Goal: Information Seeking & Learning: Learn about a topic

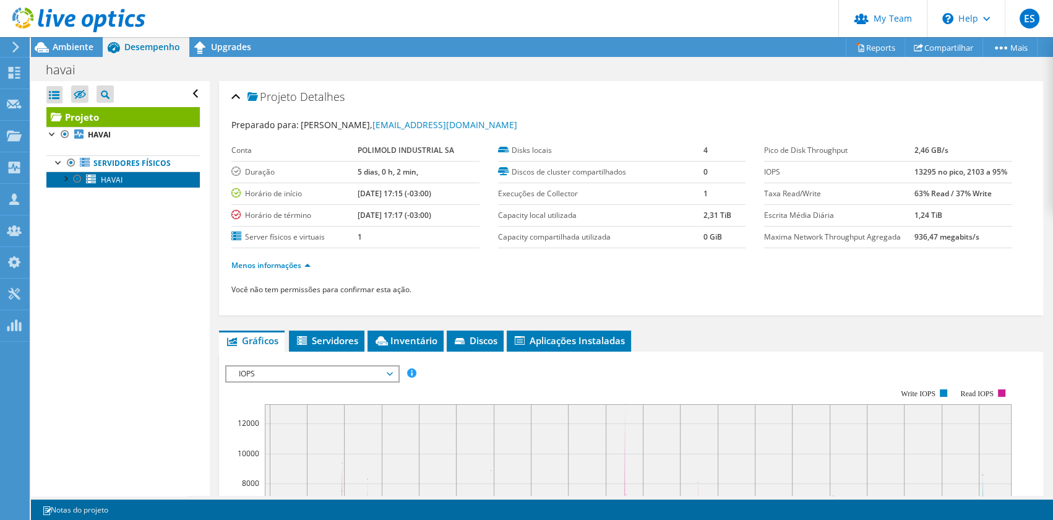
click at [119, 183] on span "HAVAI" at bounding box center [112, 179] width 22 height 11
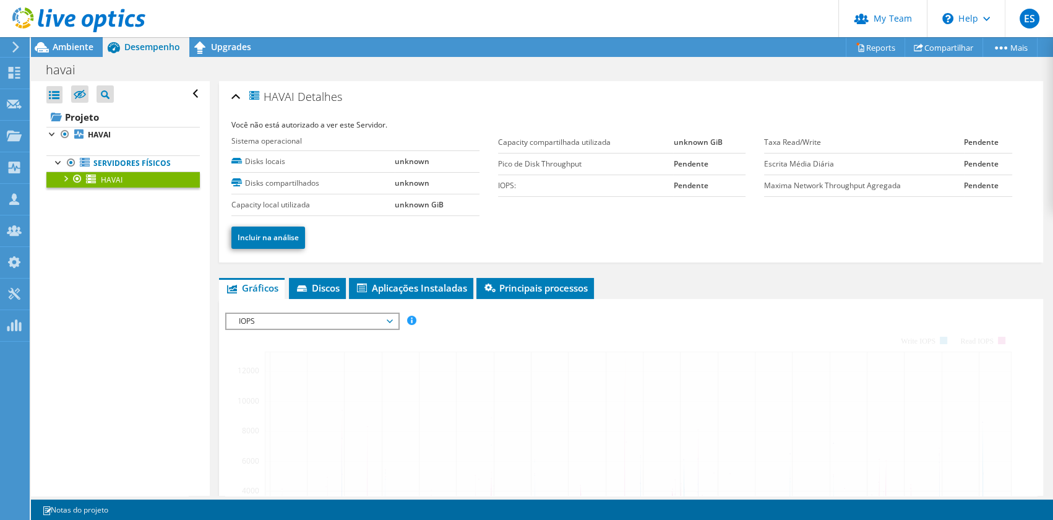
click at [273, 260] on div "HAVAI Detalhes Você não está autorizado a ver este Servidor. Sistema operaciona…" at bounding box center [631, 171] width 824 height 181
click at [124, 181] on link "HAVAI" at bounding box center [122, 179] width 153 height 16
click at [106, 139] on link "HAVAI" at bounding box center [122, 135] width 153 height 16
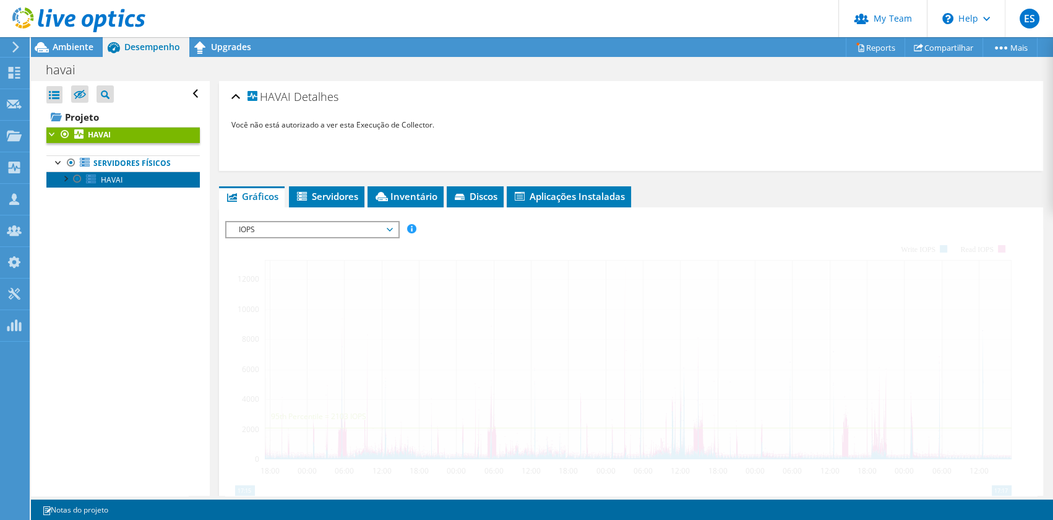
click at [109, 179] on span "HAVAI" at bounding box center [112, 179] width 22 height 11
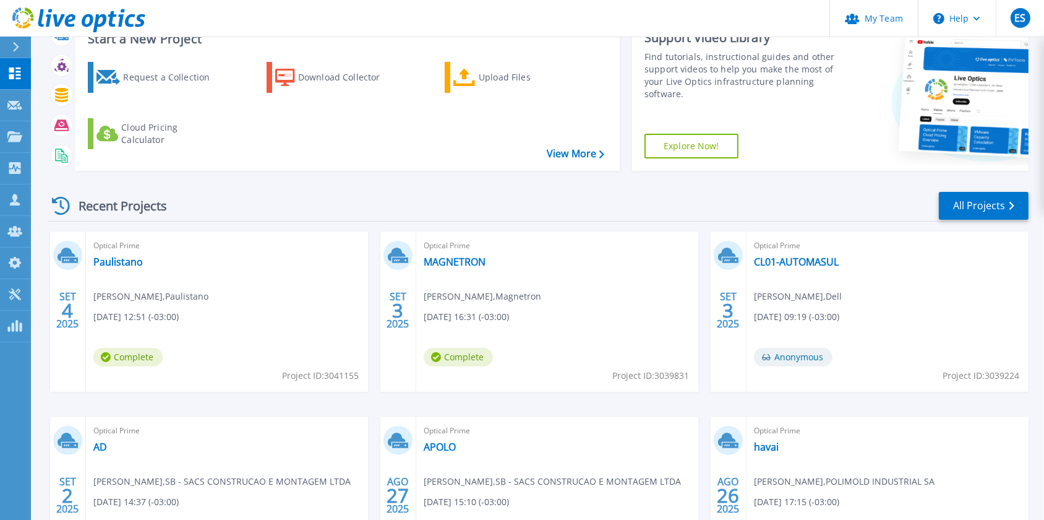
scroll to position [217, 0]
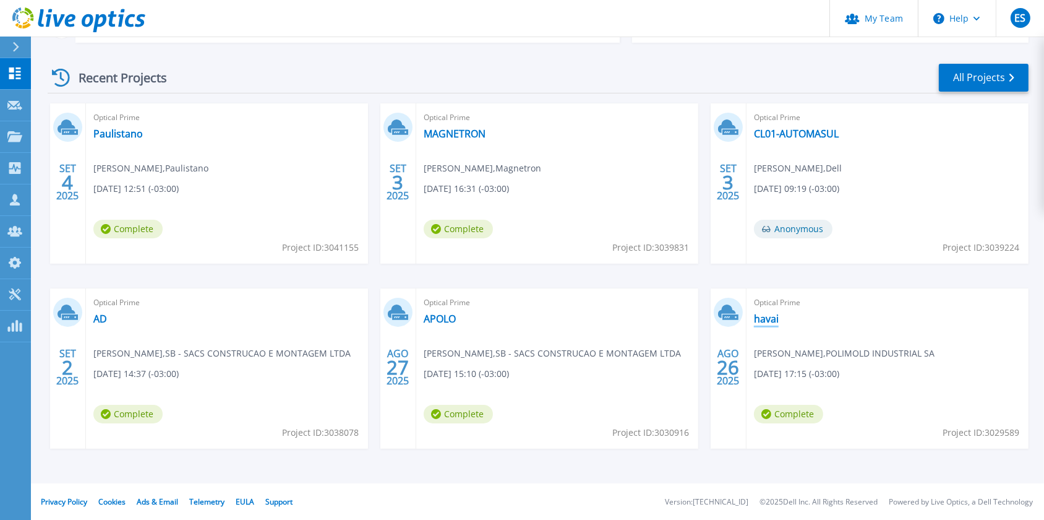
click at [774, 322] on link "havai" at bounding box center [766, 318] width 25 height 12
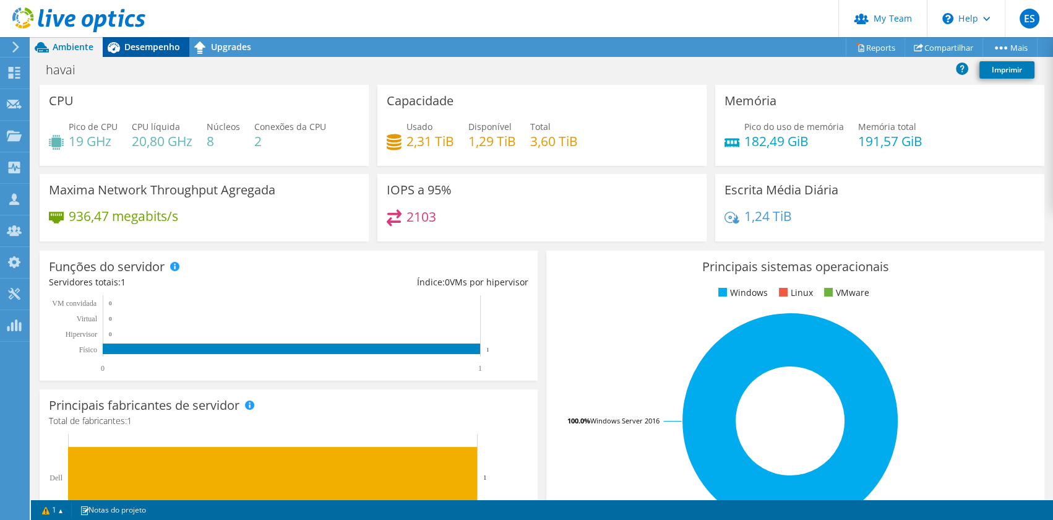
click at [143, 48] on span "Desempenho" at bounding box center [152, 47] width 56 height 12
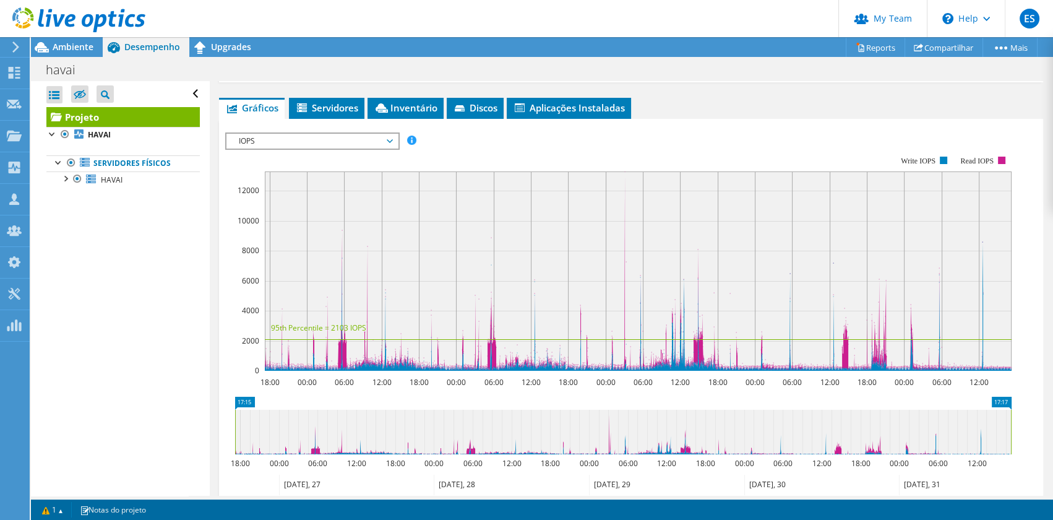
scroll to position [63, 0]
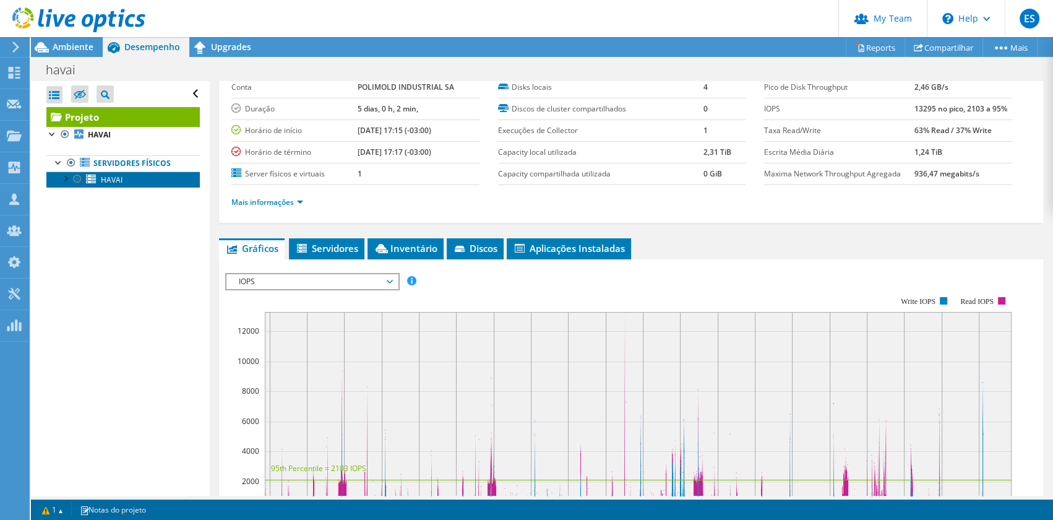
click at [119, 178] on span "HAVAI" at bounding box center [112, 179] width 22 height 11
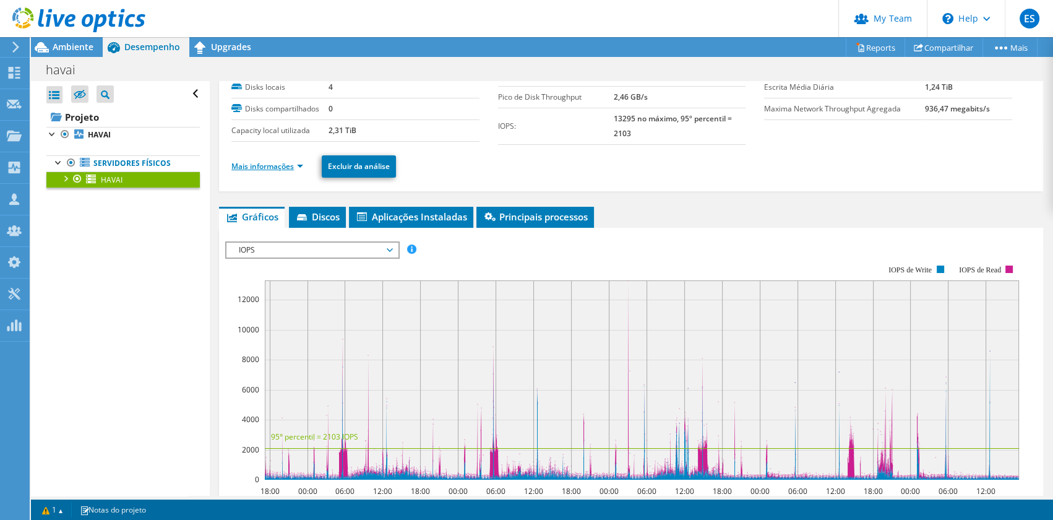
click at [296, 165] on link "Mais informações" at bounding box center [267, 166] width 72 height 11
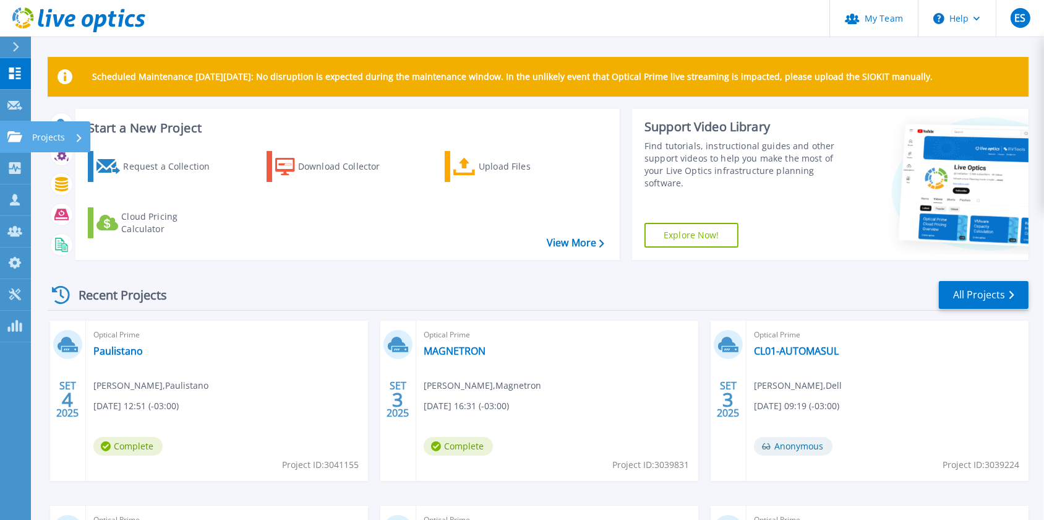
click at [43, 137] on p "Projects" at bounding box center [48, 137] width 33 height 32
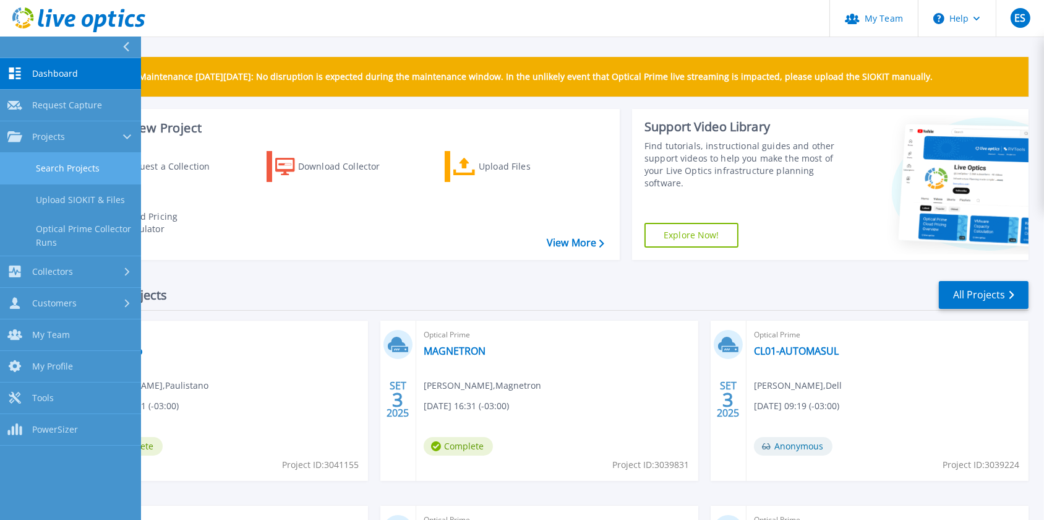
click at [51, 161] on link "Search Projects" at bounding box center [70, 169] width 141 height 32
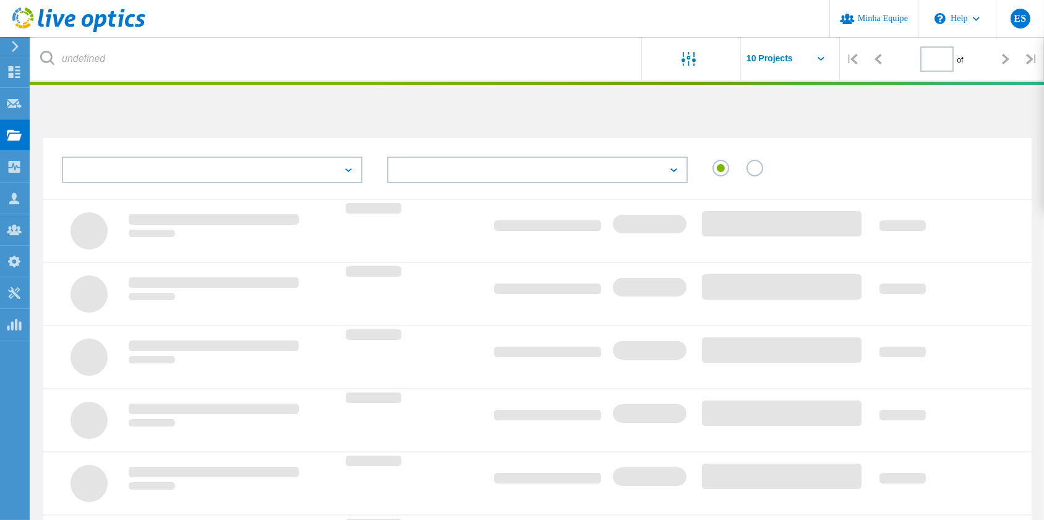
type input "1"
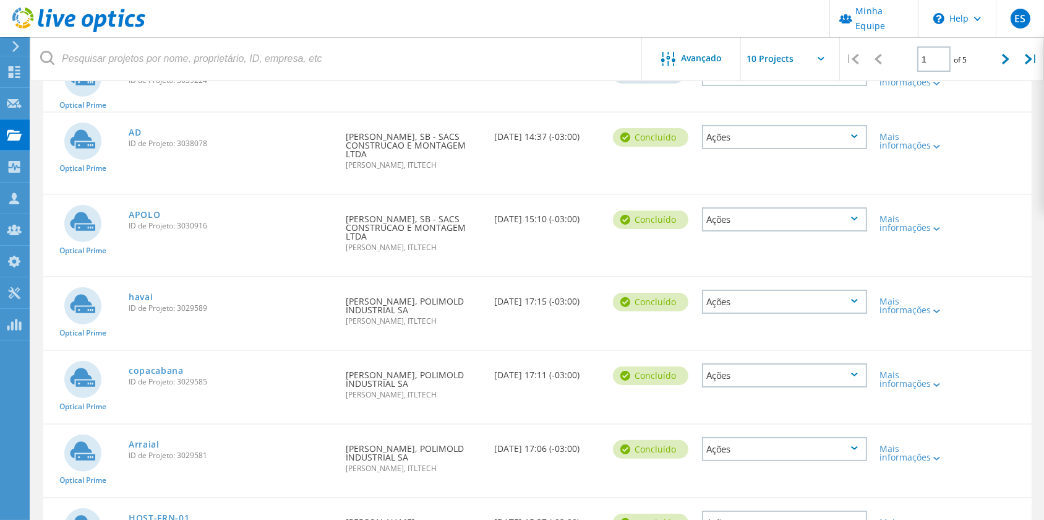
scroll to position [337, 0]
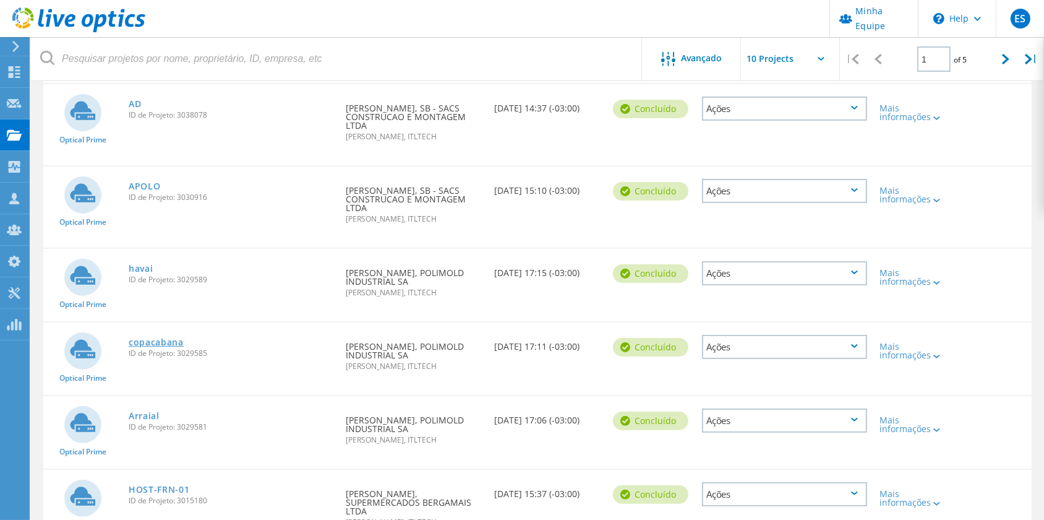
click at [142, 346] on link "copacabana" at bounding box center [156, 342] width 55 height 9
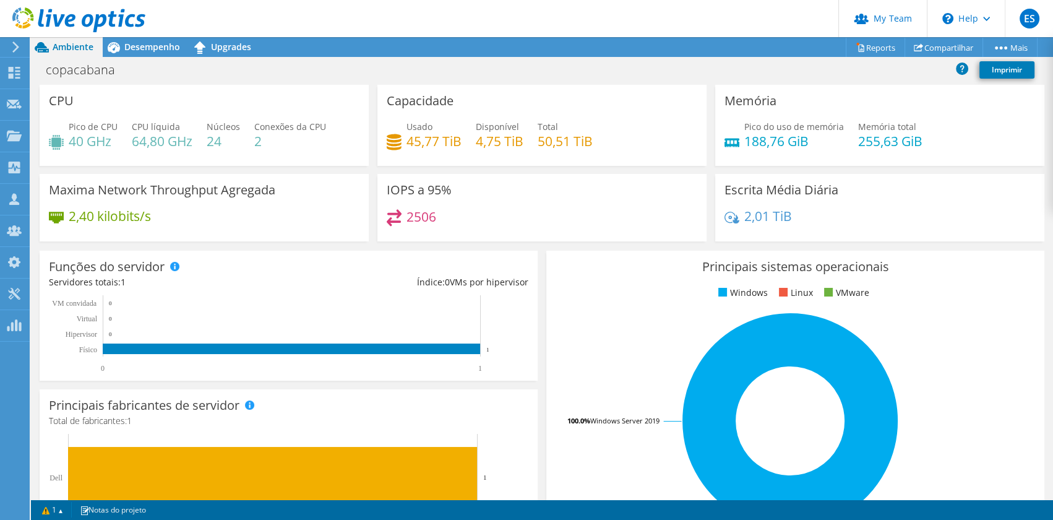
click at [128, 40] on div at bounding box center [72, 20] width 145 height 41
click at [128, 47] on span "Desempenho" at bounding box center [152, 47] width 56 height 12
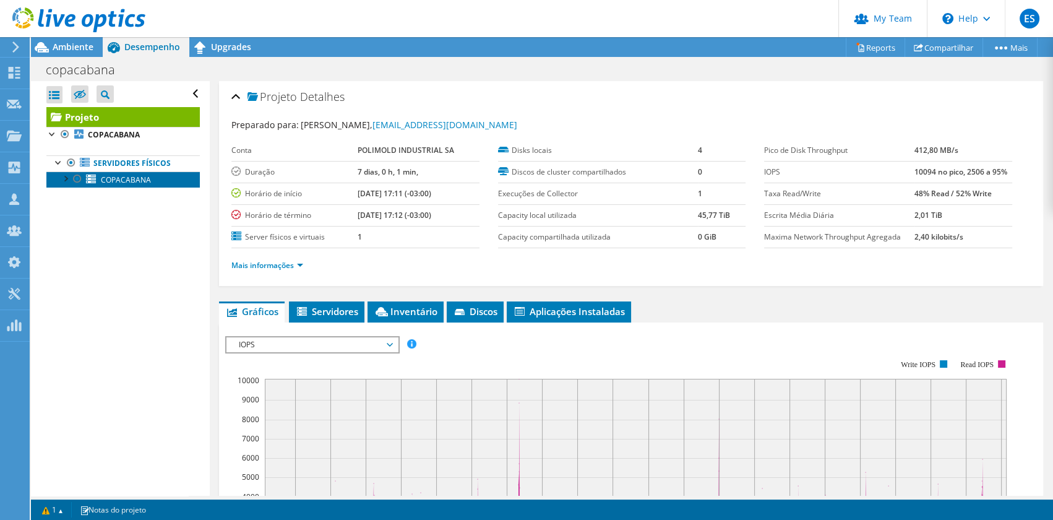
click at [118, 177] on span "COPACABANA" at bounding box center [126, 179] width 50 height 11
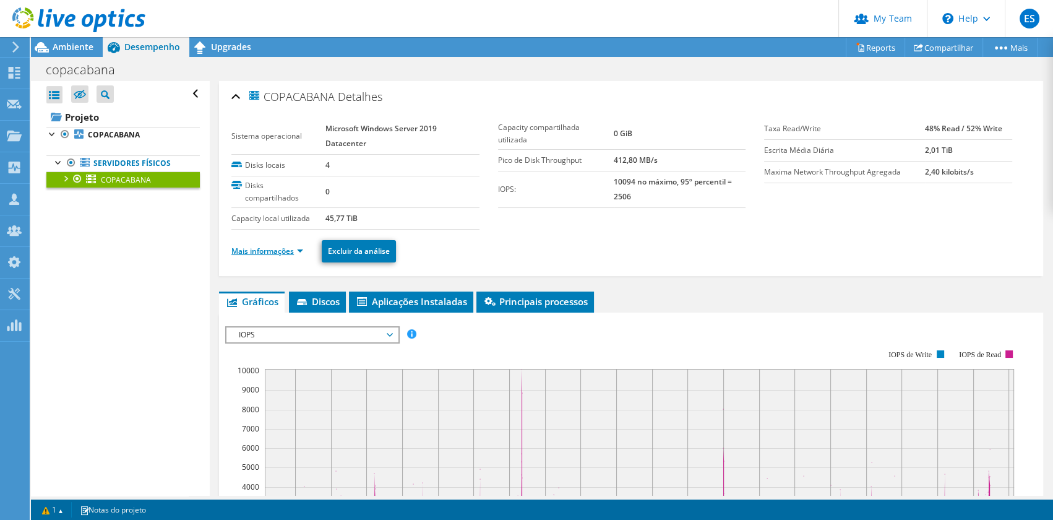
click at [267, 252] on link "Mais informações" at bounding box center [267, 251] width 72 height 11
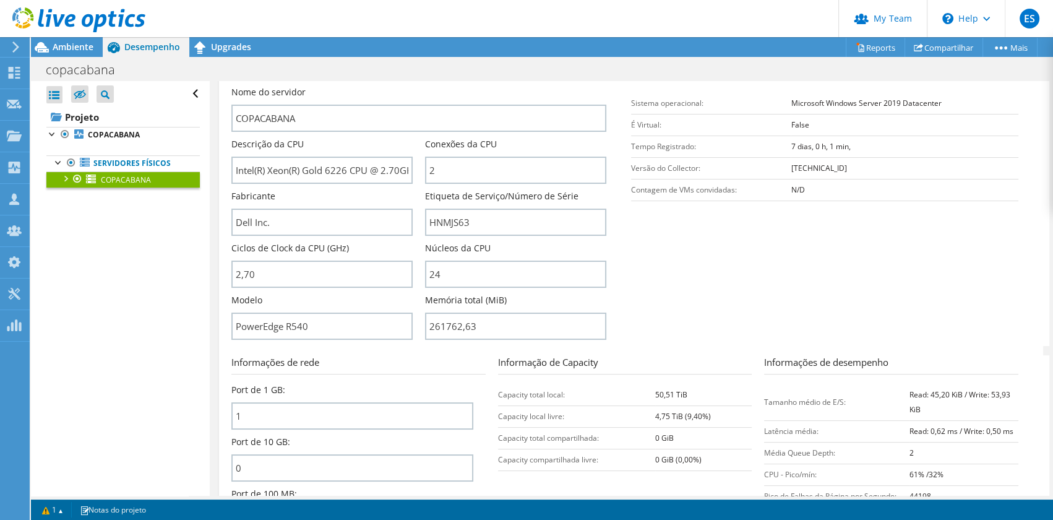
scroll to position [281, 0]
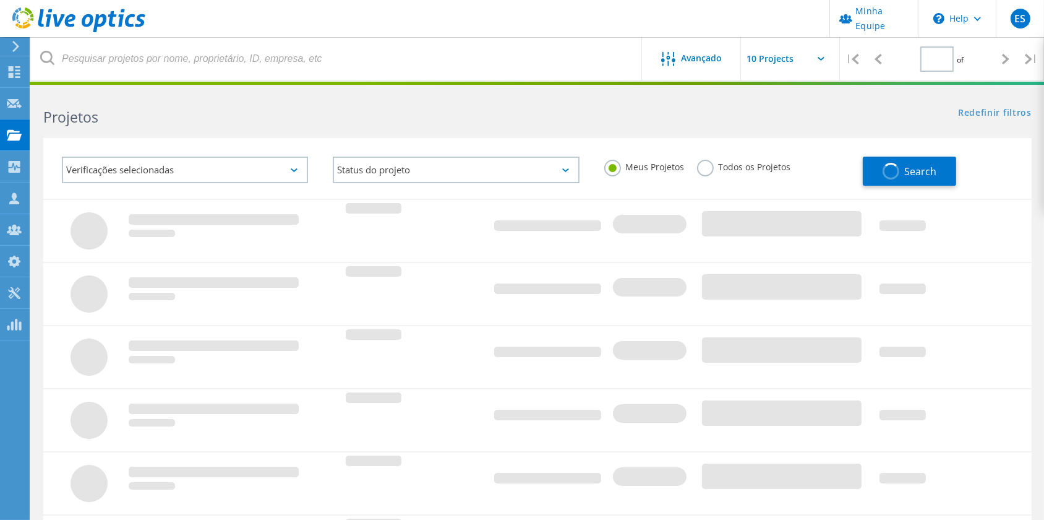
type input "1"
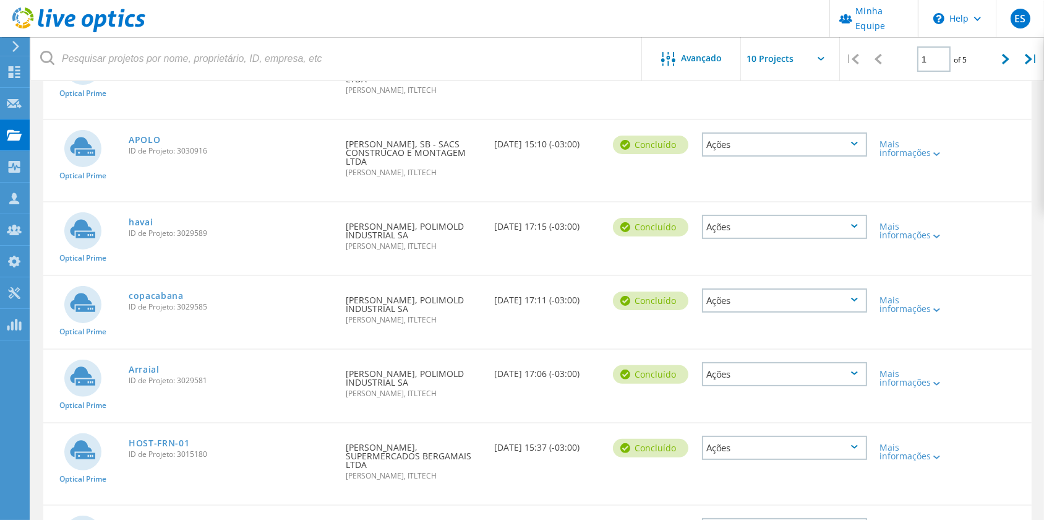
scroll to position [393, 0]
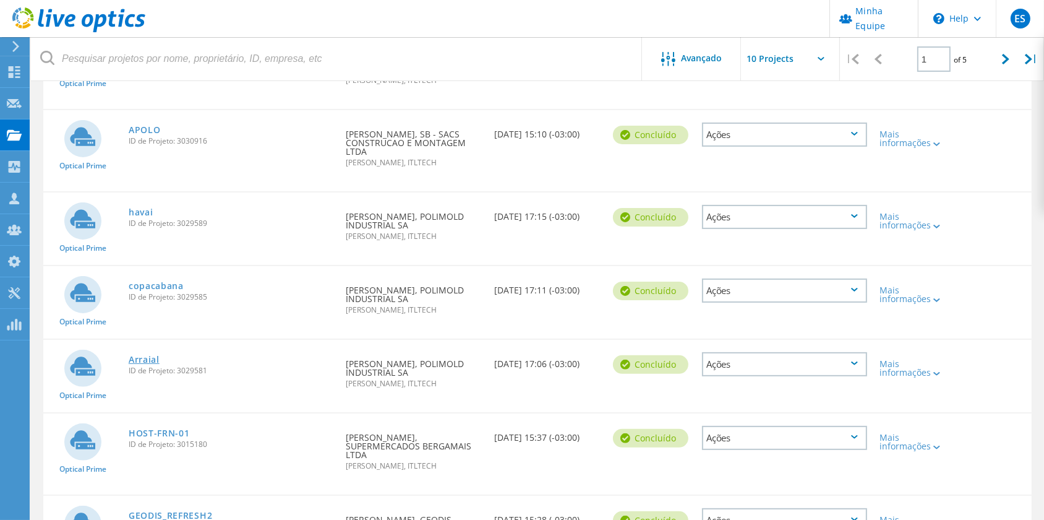
click at [140, 364] on link "Arraial" at bounding box center [144, 359] width 31 height 9
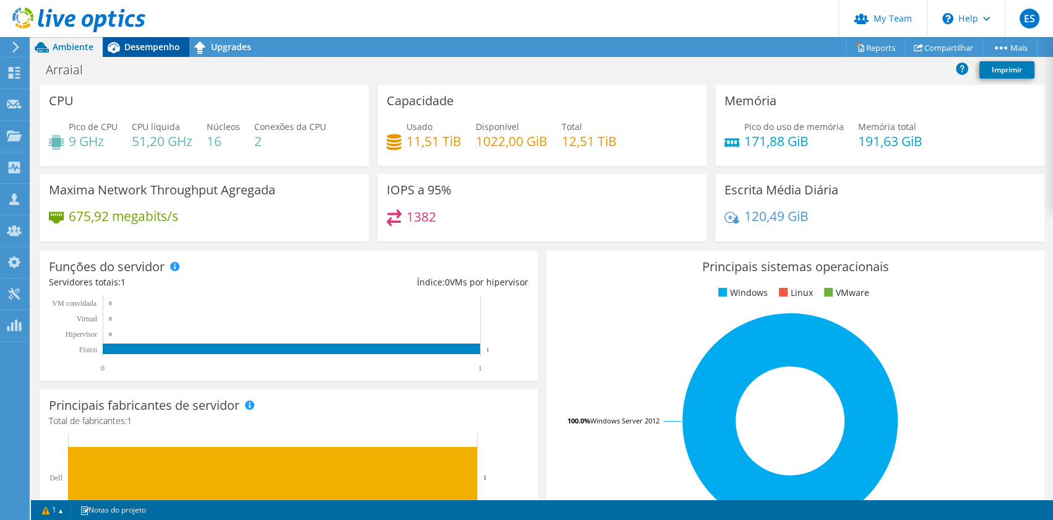
click at [136, 48] on span "Desempenho" at bounding box center [152, 47] width 56 height 12
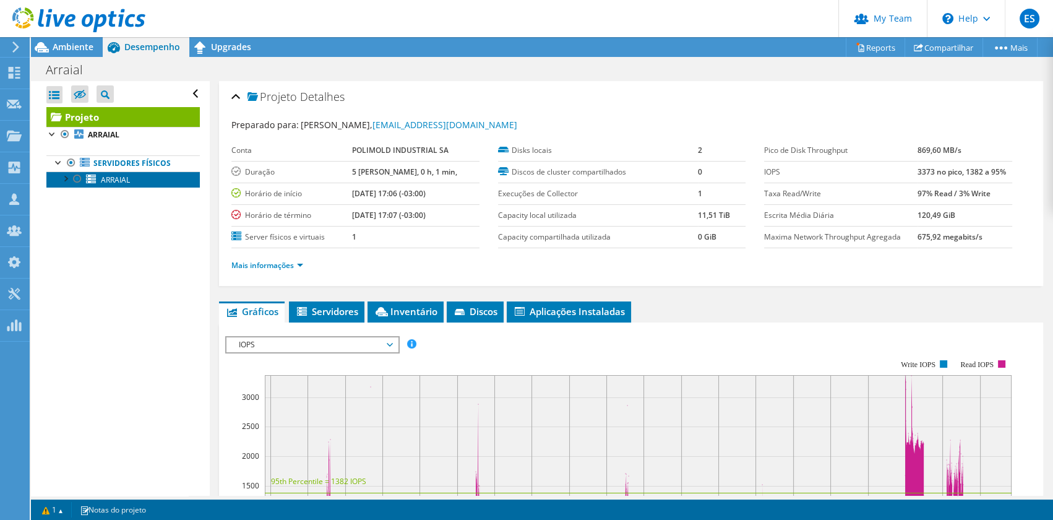
click at [122, 180] on span "ARRAIAL" at bounding box center [115, 179] width 29 height 11
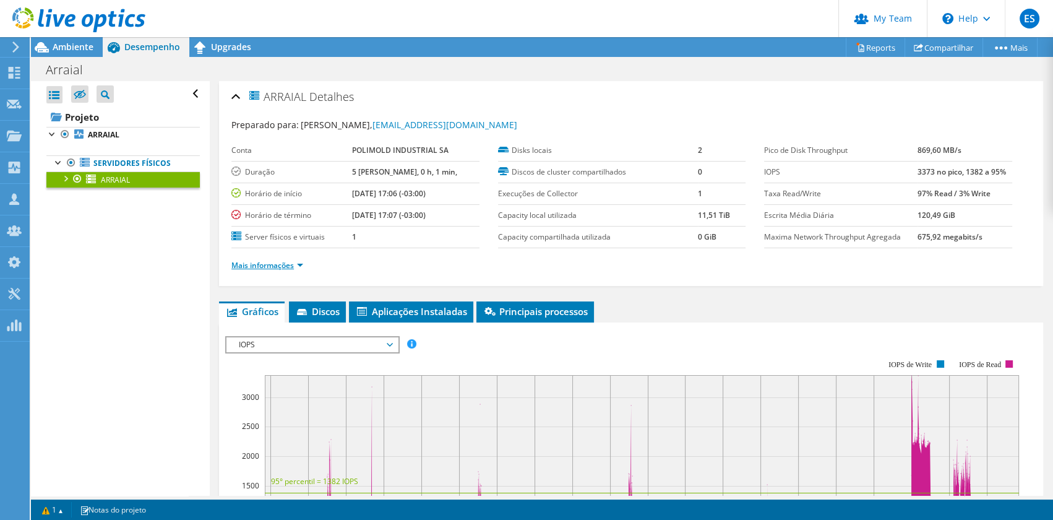
click at [256, 261] on link "Mais informações" at bounding box center [267, 265] width 72 height 11
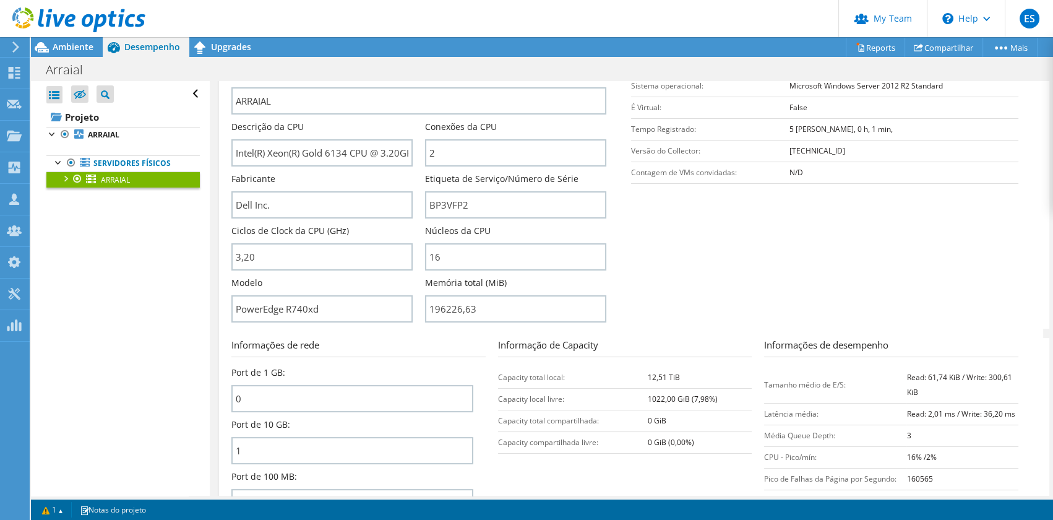
scroll to position [236, 0]
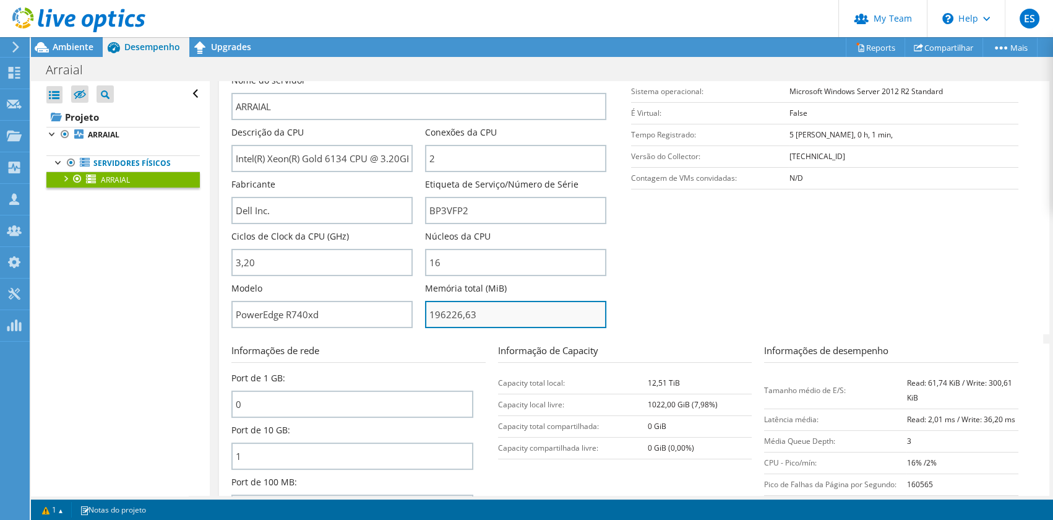
drag, startPoint x: 429, startPoint y: 316, endPoint x: 441, endPoint y: 317, distance: 12.4
click at [441, 317] on input "196226,63" at bounding box center [515, 314] width 181 height 27
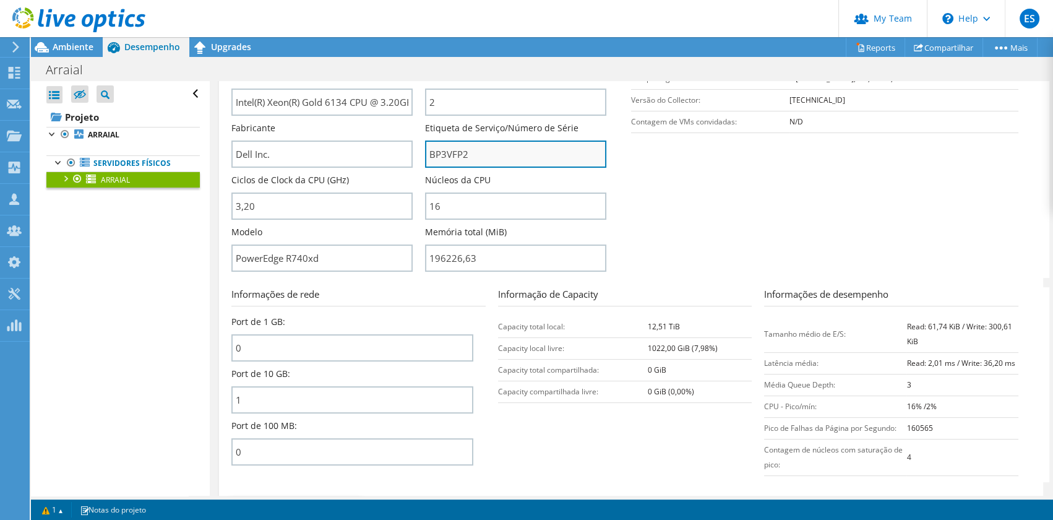
type input "19622663"
click at [448, 153] on input "BP3VFP2" at bounding box center [515, 153] width 181 height 27
click at [448, 152] on input "BP3VFP2" at bounding box center [515, 153] width 181 height 27
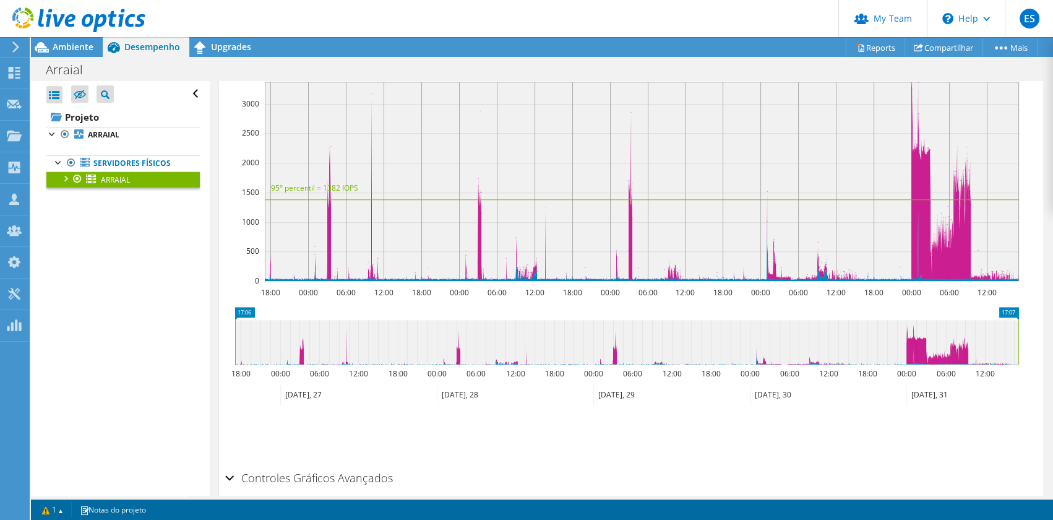
scroll to position [799, 0]
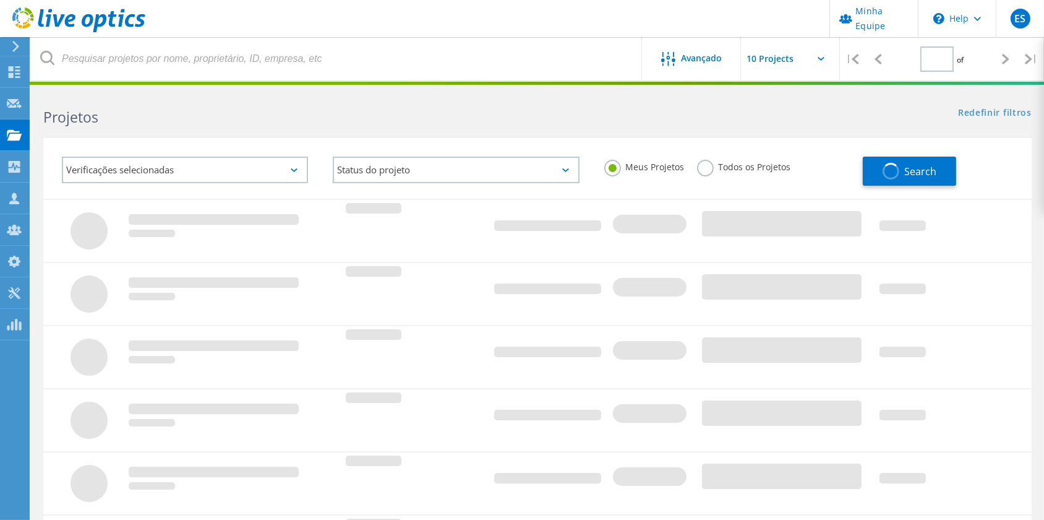
scroll to position [358, 0]
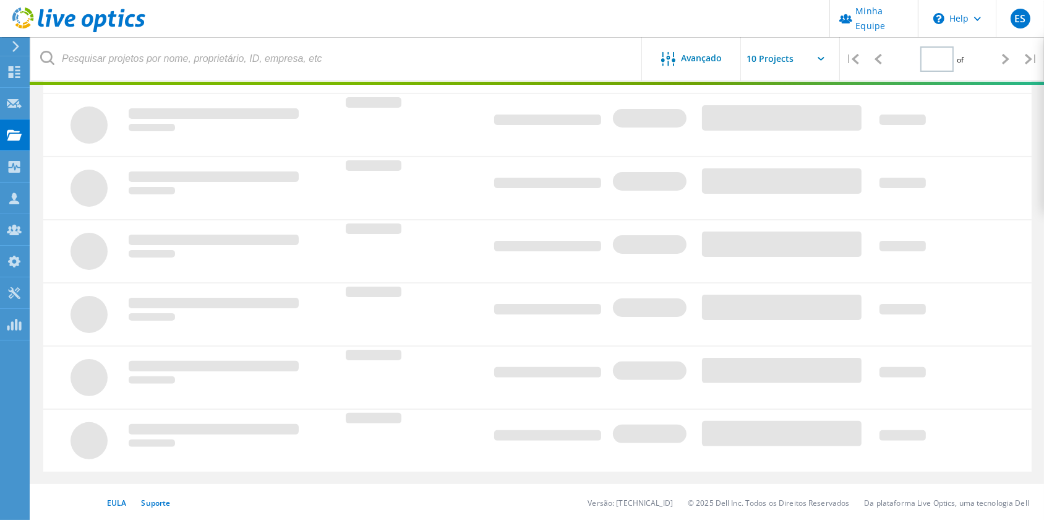
type input "1"
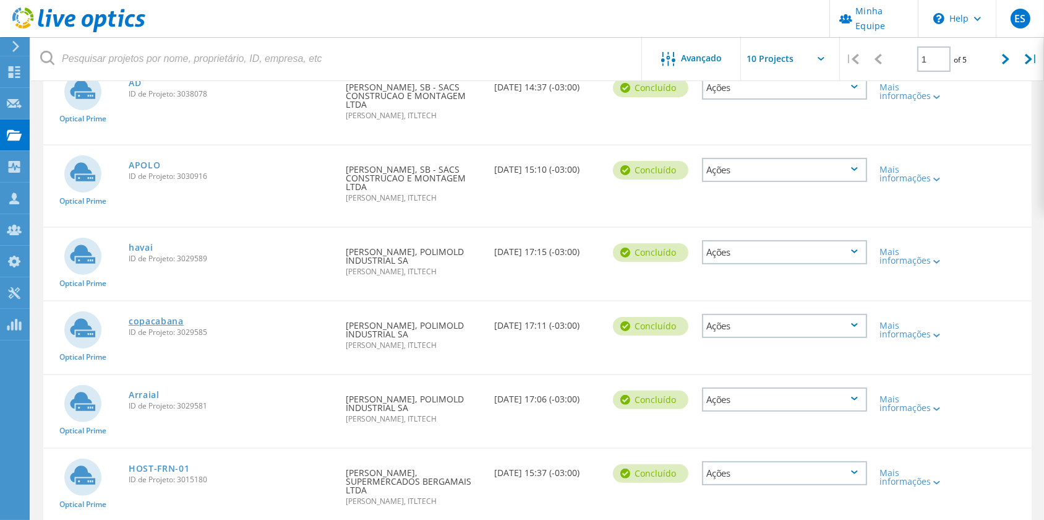
click at [158, 325] on link "copacabana" at bounding box center [156, 321] width 55 height 9
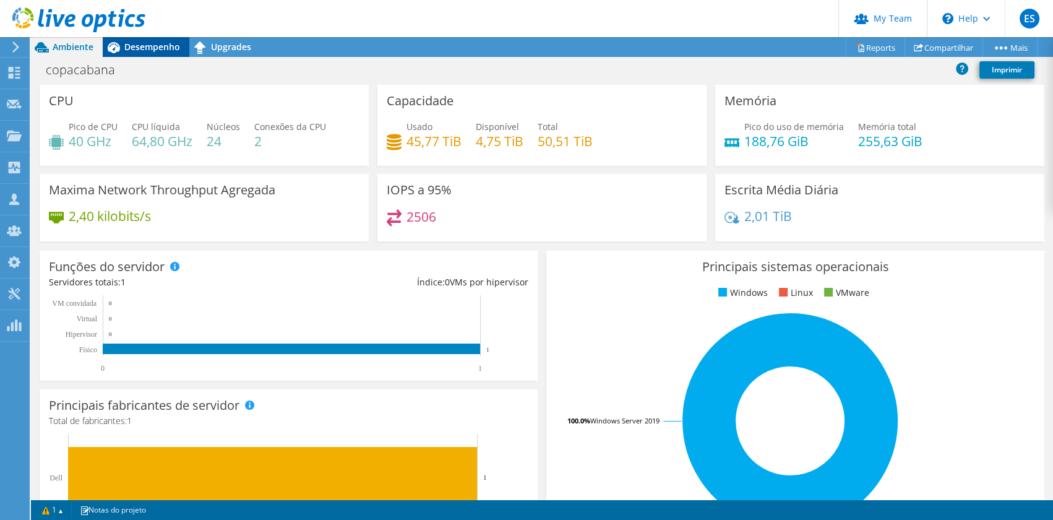
click at [137, 43] on span "Desempenho" at bounding box center [152, 47] width 56 height 12
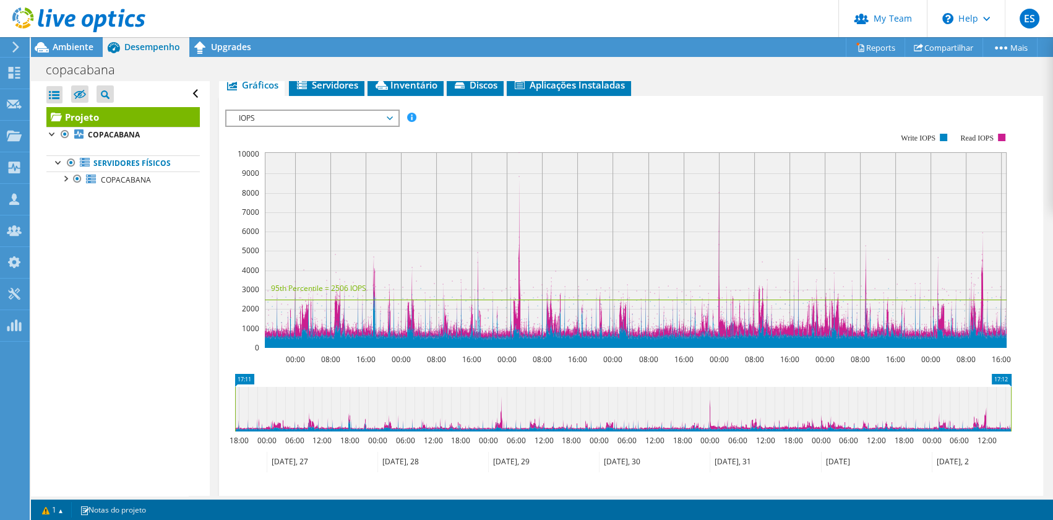
scroll to position [225, 0]
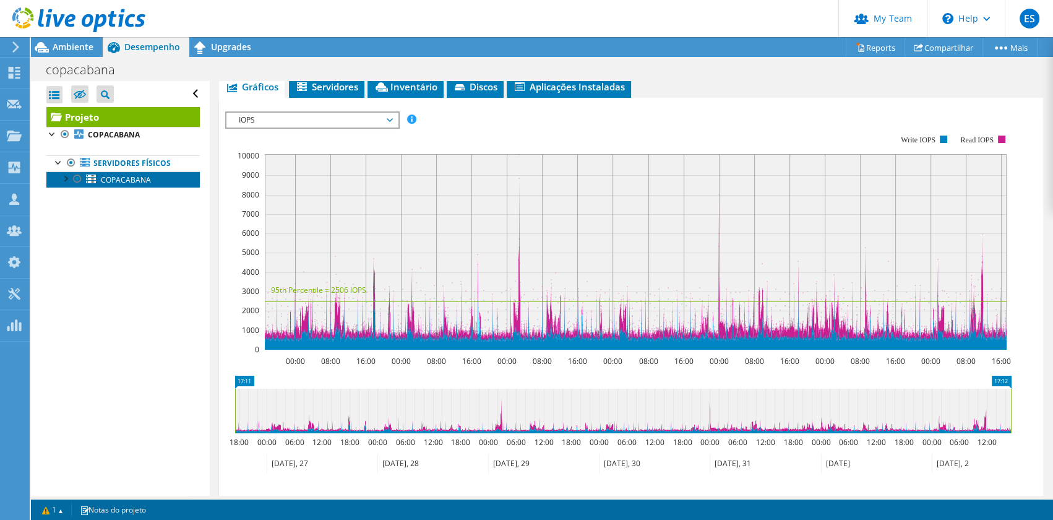
click at [147, 175] on span "COPACABANA" at bounding box center [126, 179] width 50 height 11
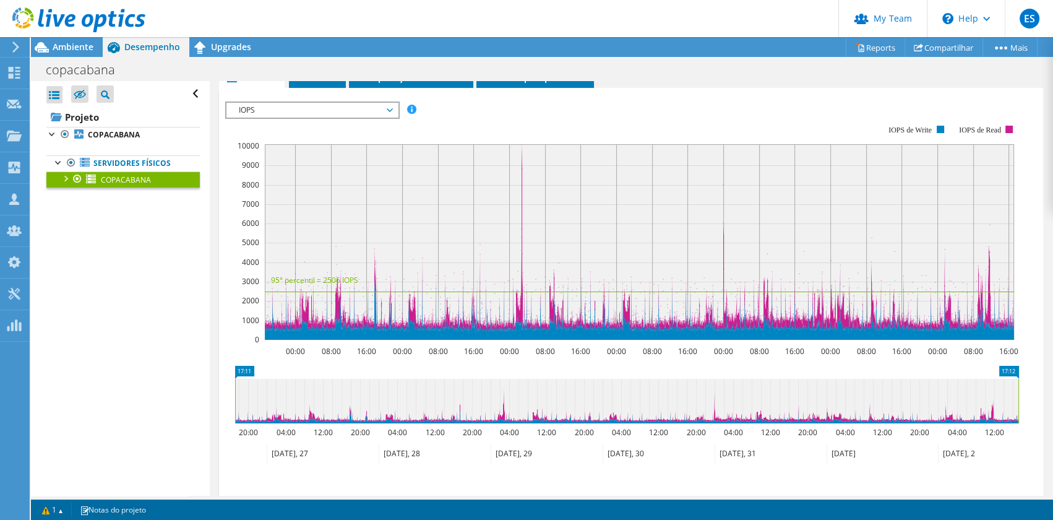
scroll to position [215, 0]
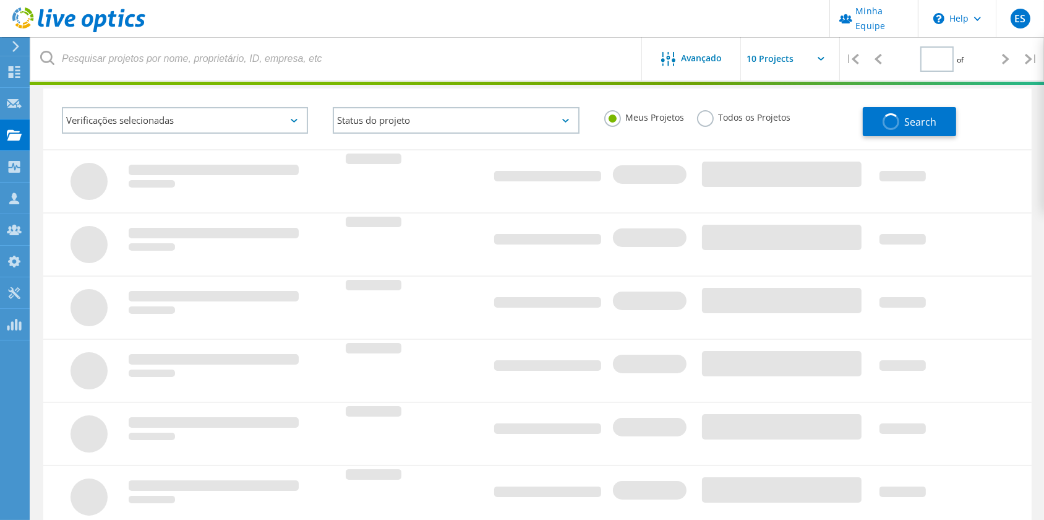
type input "1"
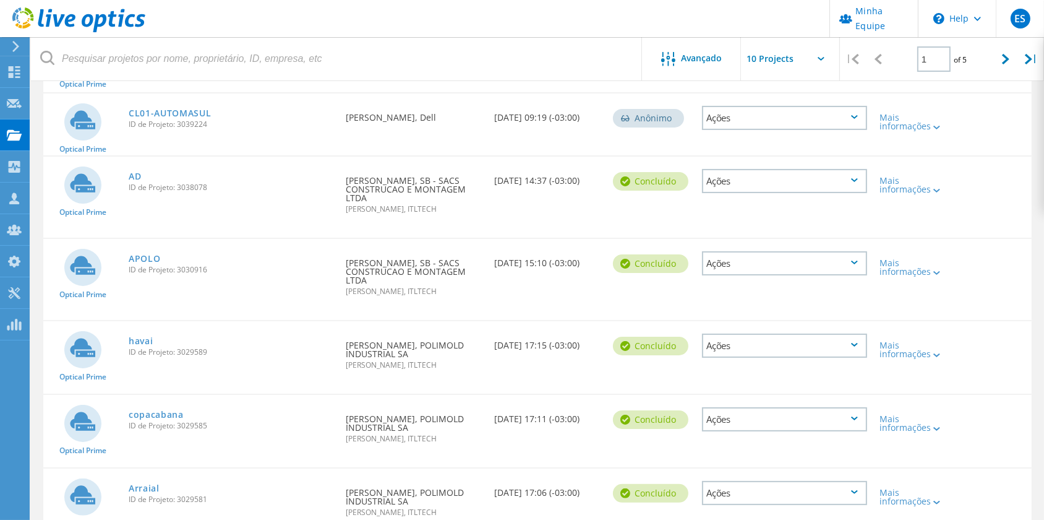
scroll to position [275, 0]
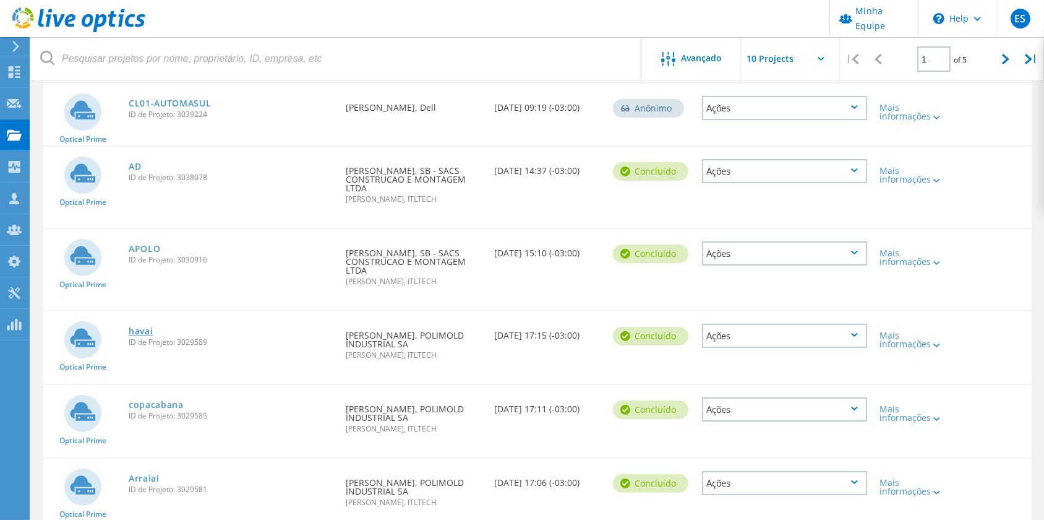
click at [139, 335] on link "havai" at bounding box center [141, 331] width 25 height 9
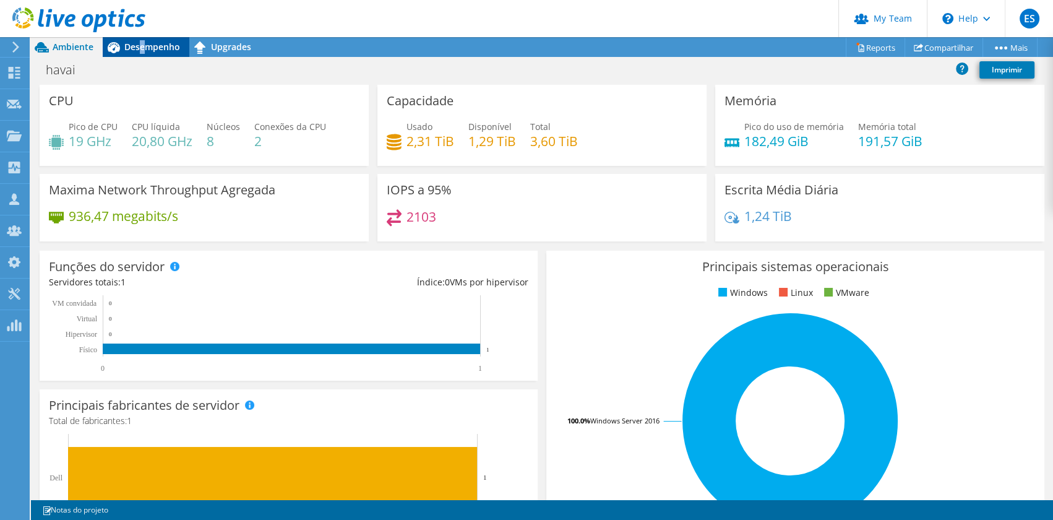
click at [142, 43] on span "Desempenho" at bounding box center [152, 47] width 56 height 12
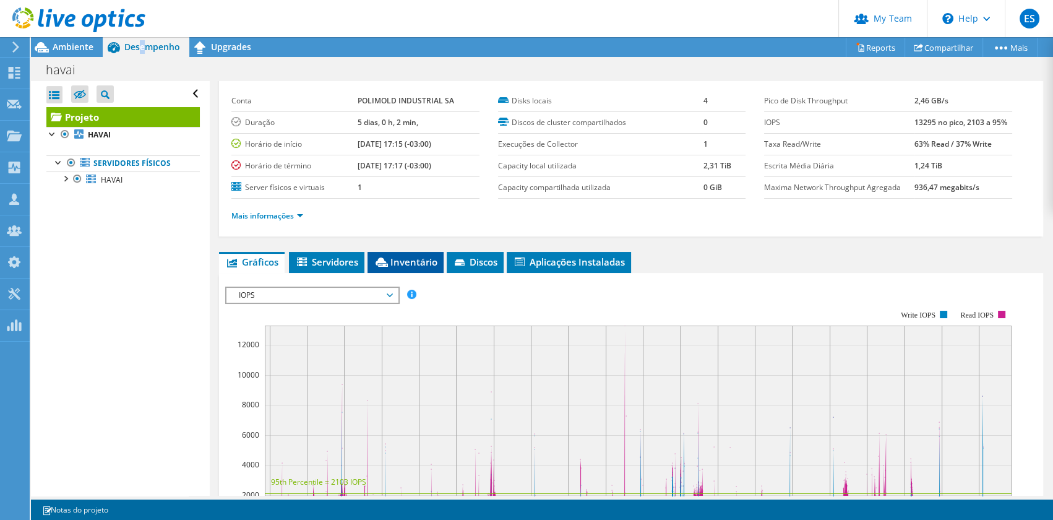
scroll to position [112, 0]
